Goal: Find specific page/section

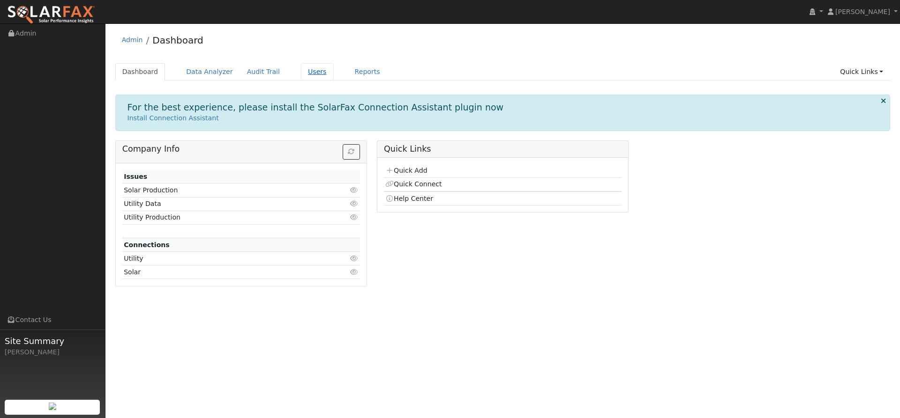
click at [301, 73] on link "Users" at bounding box center [317, 71] width 33 height 17
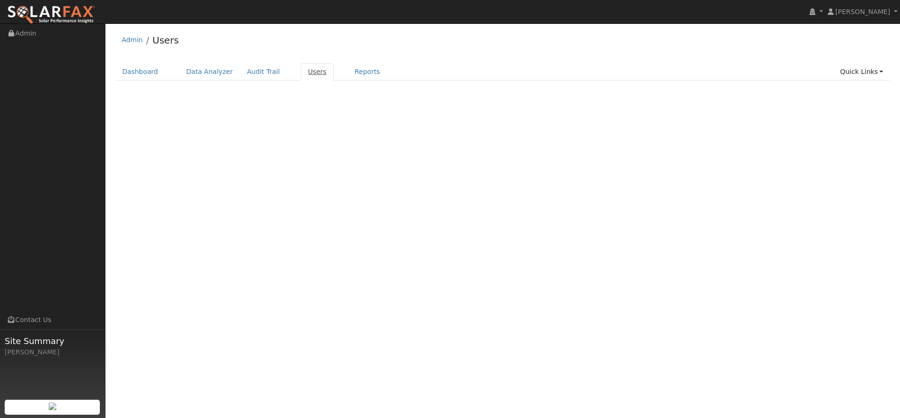
click at [307, 74] on link "Users" at bounding box center [317, 71] width 33 height 17
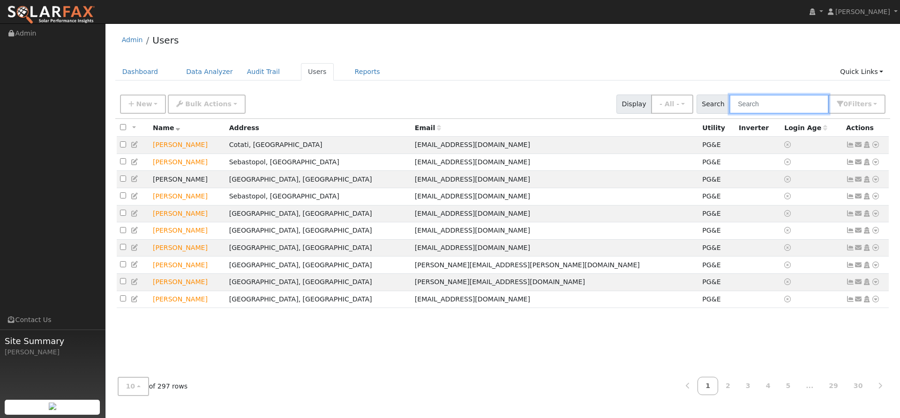
click at [786, 106] on input "text" at bounding box center [778, 104] width 99 height 19
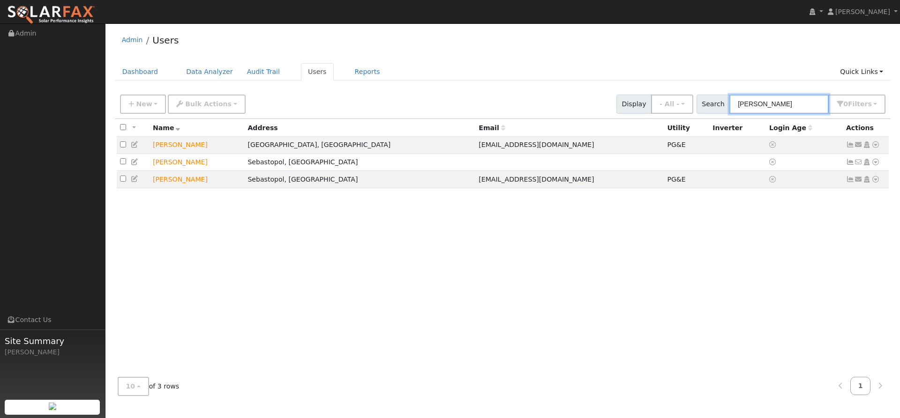
type input "lisa"
click at [219, 240] on div "All None All on page None on page Name Address Email Utility Inverter Login Age…" at bounding box center [502, 244] width 775 height 251
